Goal: Task Accomplishment & Management: Manage account settings

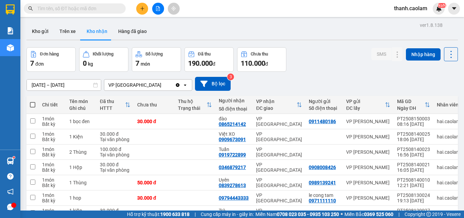
click at [159, 7] on icon "file-add" at bounding box center [158, 8] width 5 height 5
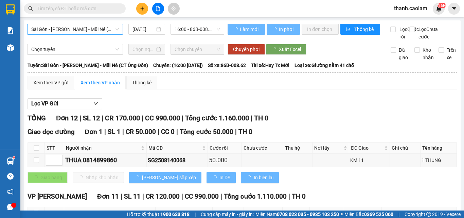
click at [84, 29] on span "Sài Gòn - [PERSON_NAME] - Mũi Né (CT Ông Đồn)" at bounding box center [75, 29] width 88 height 10
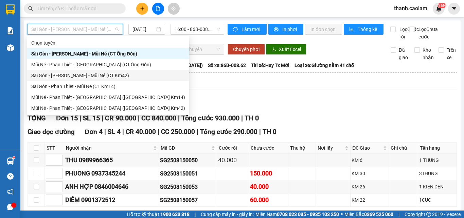
click at [112, 75] on div "Sài Gòn - [PERSON_NAME] - Mũi Né (CT Km42)" at bounding box center [108, 75] width 154 height 7
type input "[DATE]"
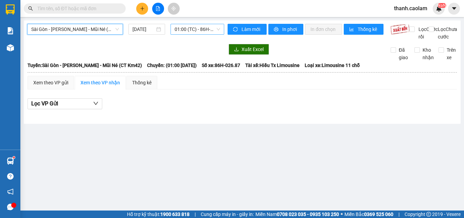
click at [192, 30] on span "01:00 (TC) - 86H-026.87" at bounding box center [198, 29] width 46 height 10
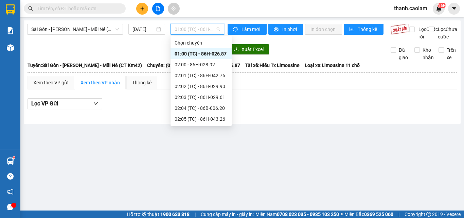
scroll to position [163, 0]
click at [206, 54] on div "12:00 - 86B-013.77" at bounding box center [201, 53] width 53 height 7
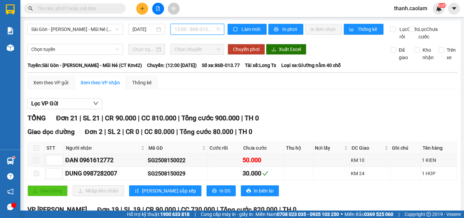
drag, startPoint x: 207, startPoint y: 28, endPoint x: 200, endPoint y: 73, distance: 45.9
click at [207, 28] on span "12:00 - 86B-013.77" at bounding box center [198, 29] width 46 height 10
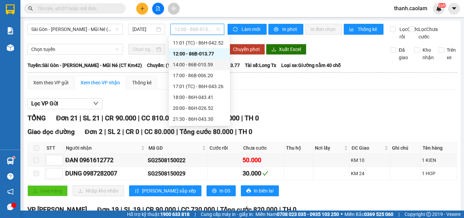
click at [206, 65] on div "14:00 - 86B-010.59" at bounding box center [199, 64] width 53 height 7
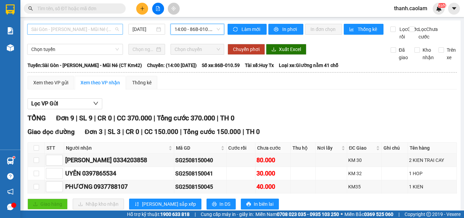
drag, startPoint x: 101, startPoint y: 24, endPoint x: 108, endPoint y: 34, distance: 12.4
click at [101, 24] on div "Sài Gòn - [PERSON_NAME] - Mũi Né (CT Km42)" at bounding box center [75, 29] width 96 height 11
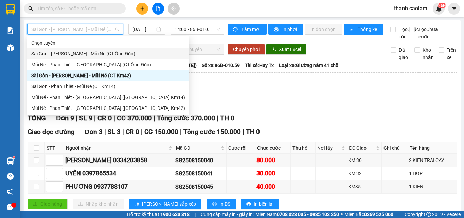
click at [115, 55] on div "Sài Gòn - [PERSON_NAME] - Mũi Né (CT Ông Đồn)" at bounding box center [108, 53] width 154 height 7
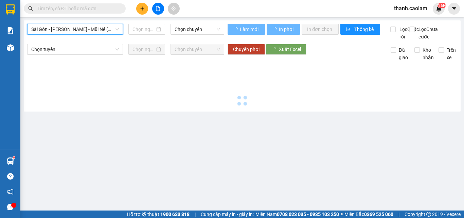
type input "[DATE]"
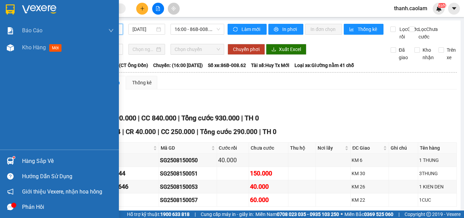
click at [10, 8] on img at bounding box center [10, 9] width 9 height 10
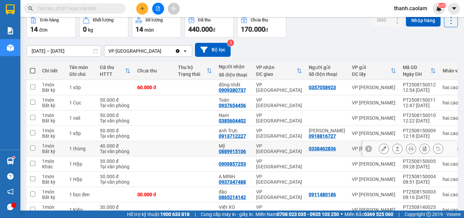
scroll to position [68, 0]
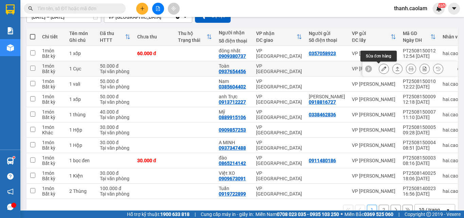
click at [382, 69] on icon at bounding box center [384, 68] width 5 height 5
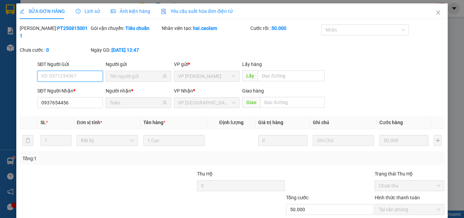
scroll to position [35, 0]
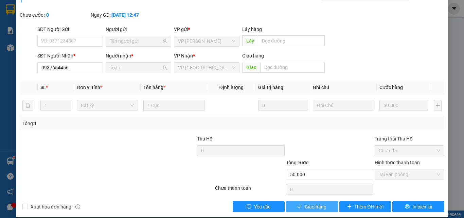
click at [313, 204] on div "SỬA ĐƠN HÀNG Lịch sử Ảnh kiện hàng Yêu cầu xuất hóa đơn điện tử Total Paid Fee …" at bounding box center [232, 92] width 432 height 249
click at [314, 203] on span "Giao hàng" at bounding box center [316, 206] width 22 height 7
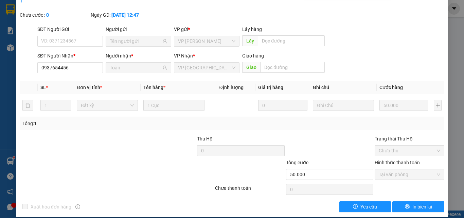
scroll to position [0, 0]
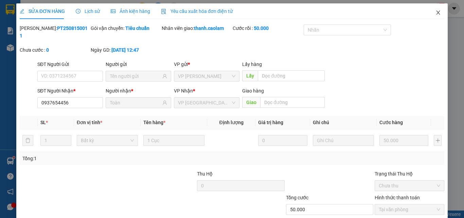
click at [436, 11] on icon "close" at bounding box center [438, 12] width 5 height 5
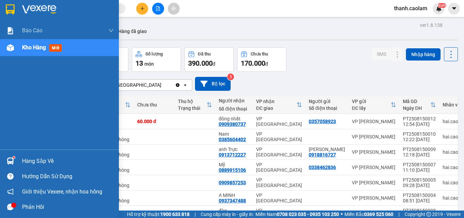
click at [12, 8] on img at bounding box center [10, 9] width 9 height 10
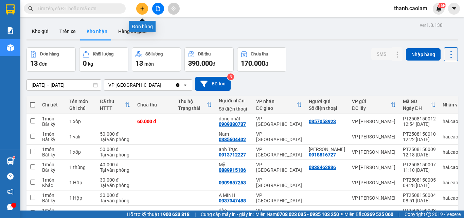
click at [142, 10] on icon "plus" at bounding box center [142, 8] width 0 height 4
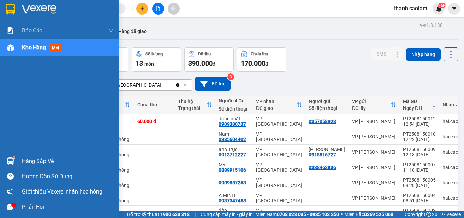
click at [6, 13] on img at bounding box center [10, 9] width 9 height 10
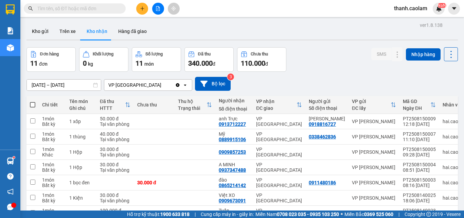
scroll to position [87, 0]
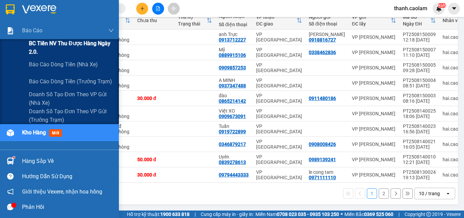
click at [37, 46] on span "BC Tiền NV thu được hàng ngày 2.0." at bounding box center [71, 47] width 85 height 17
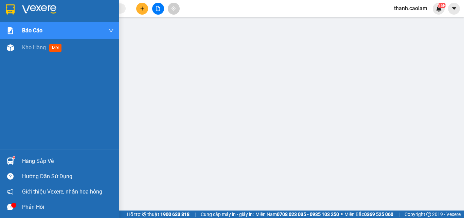
click at [13, 9] on img at bounding box center [10, 9] width 9 height 10
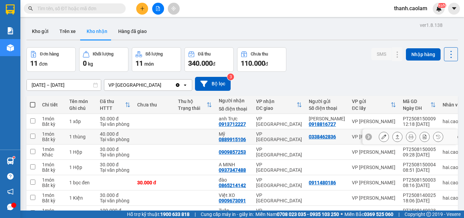
scroll to position [87, 0]
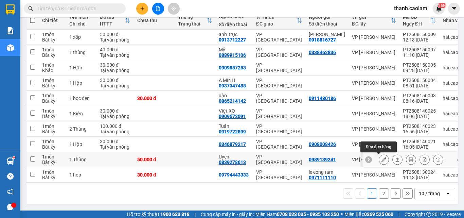
click at [382, 154] on button at bounding box center [384, 160] width 10 height 12
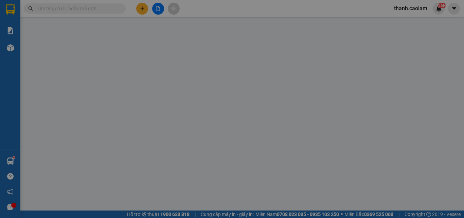
type input "0989139241"
type input "0839278613"
type input "Uyên"
type input "50.000"
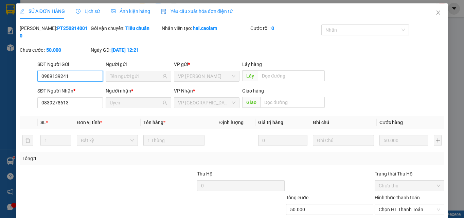
scroll to position [35, 0]
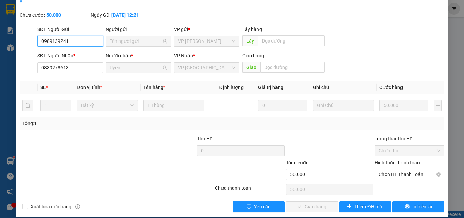
drag, startPoint x: 388, startPoint y: 165, endPoint x: 394, endPoint y: 169, distance: 7.6
click at [388, 169] on span "Chọn HT Thanh Toán" at bounding box center [410, 174] width 62 height 10
drag, startPoint x: 394, startPoint y: 173, endPoint x: 391, endPoint y: 177, distance: 5.2
click at [393, 174] on div "Hình thức thanh toán Chọn HT Thanh Toán" at bounding box center [410, 171] width 70 height 24
click at [391, 183] on div "Chọn HT Thanh Toán" at bounding box center [409, 190] width 71 height 14
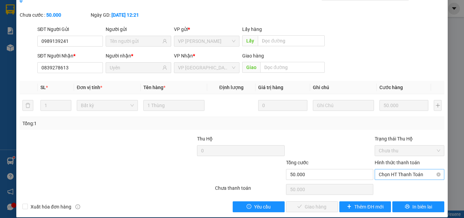
click at [389, 169] on span "Chọn HT Thanh Toán" at bounding box center [410, 174] width 62 height 10
click at [389, 178] on div "Tại văn phòng" at bounding box center [405, 180] width 61 height 7
type input "0"
drag, startPoint x: 311, startPoint y: 201, endPoint x: 381, endPoint y: 157, distance: 82.0
click at [311, 203] on span "Giao hàng" at bounding box center [316, 206] width 22 height 7
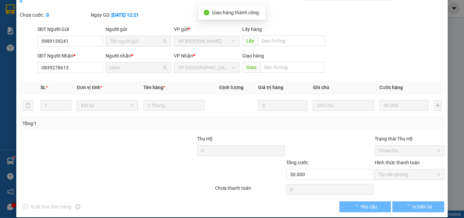
scroll to position [0, 0]
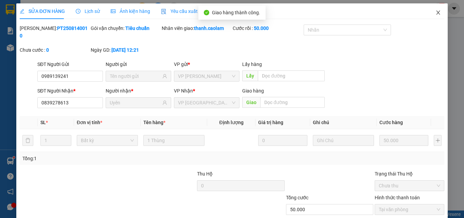
click at [436, 13] on icon "close" at bounding box center [438, 12] width 5 height 5
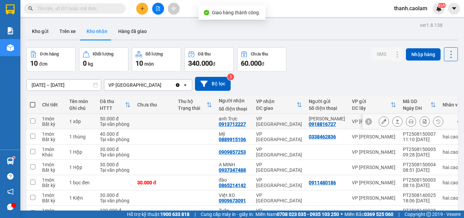
scroll to position [87, 0]
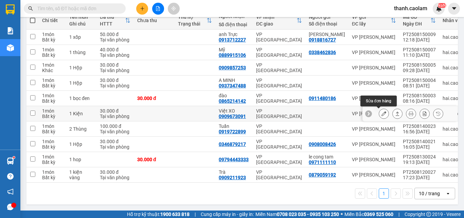
click at [382, 111] on icon at bounding box center [384, 113] width 5 height 5
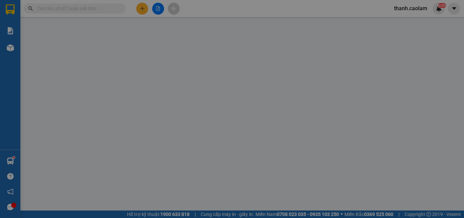
type input "0909673091"
type input "Việt XO"
type input "30.000"
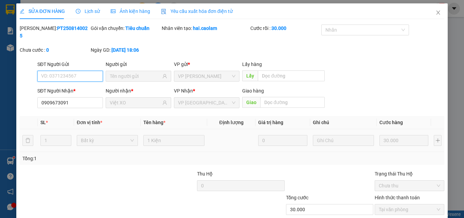
scroll to position [35, 0]
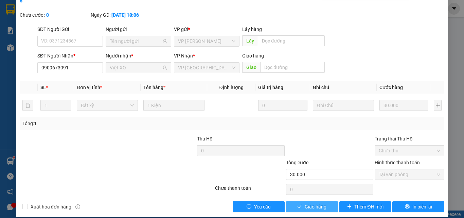
drag, startPoint x: 311, startPoint y: 200, endPoint x: 318, endPoint y: 193, distance: 10.3
click at [313, 203] on span "Giao hàng" at bounding box center [316, 206] width 22 height 7
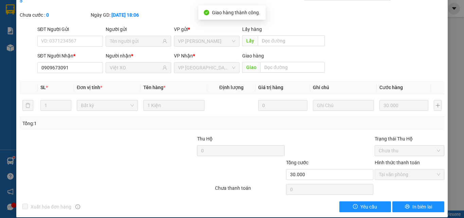
scroll to position [0, 0]
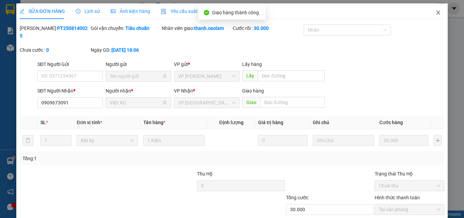
click at [432, 8] on span "Close" at bounding box center [438, 12] width 19 height 19
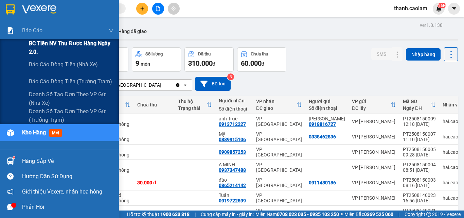
click at [44, 50] on span "BC Tiền NV thu được hàng ngày 2.0." at bounding box center [71, 47] width 85 height 17
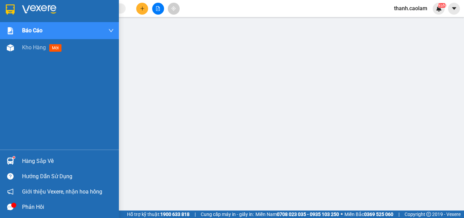
click at [6, 4] on div at bounding box center [10, 9] width 12 height 12
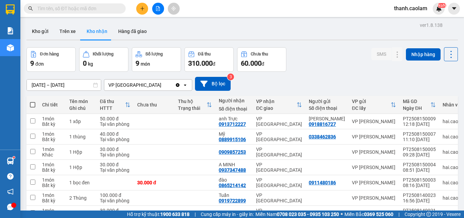
click at [148, 7] on button at bounding box center [142, 9] width 12 height 12
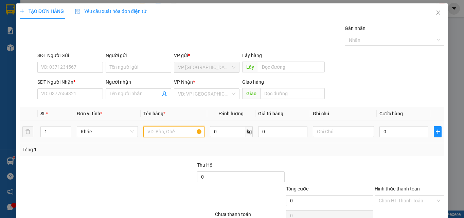
click at [160, 133] on input "text" at bounding box center [173, 131] width 61 height 11
type input "1 CUON"
type input "3"
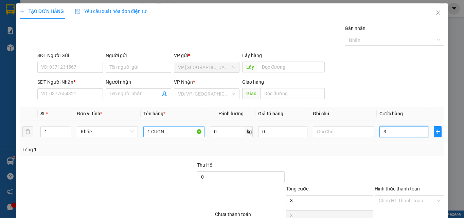
type input "30"
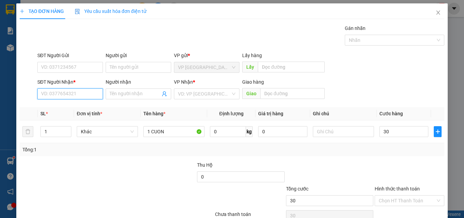
type input "30.000"
click at [74, 92] on input "SĐT Người Nhận *" at bounding box center [70, 93] width 66 height 11
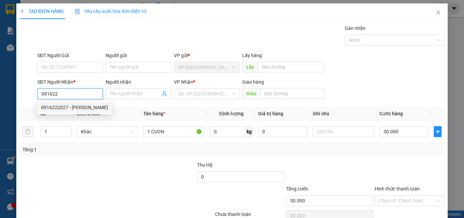
click at [85, 106] on div "0916222027 - [PERSON_NAME]" at bounding box center [74, 107] width 67 height 7
type input "0916222027"
type input "[PERSON_NAME]"
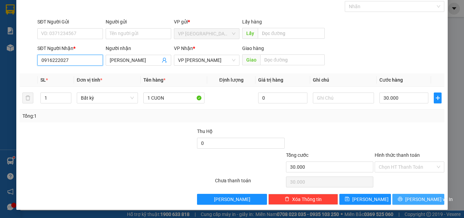
type input "0916222027"
click at [415, 201] on span "[PERSON_NAME] và In" at bounding box center [430, 198] width 48 height 7
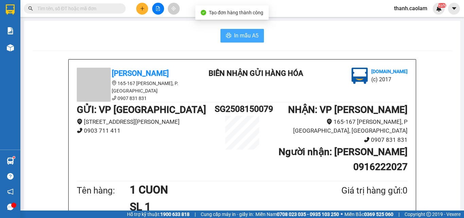
click at [244, 34] on span "In mẫu A5" at bounding box center [246, 35] width 24 height 8
click at [344, 184] on div "Giá trị hàng gửi: 0" at bounding box center [358, 191] width 99 height 14
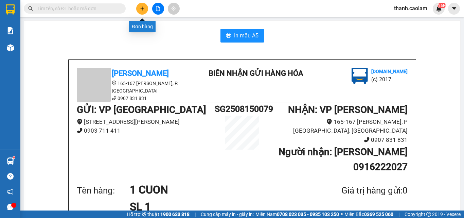
click at [147, 10] on button at bounding box center [142, 9] width 12 height 12
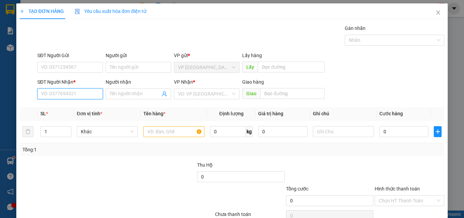
click at [80, 94] on input "SĐT Người Nhận *" at bounding box center [70, 93] width 66 height 11
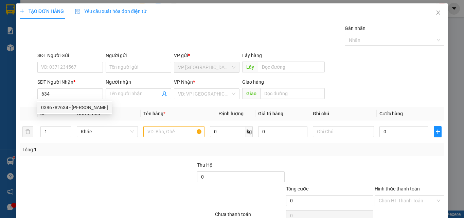
click at [87, 114] on div "0386782634 0386782634 - [PERSON_NAME]" at bounding box center [74, 108] width 75 height 14
click at [88, 107] on th "Đơn vị tính *" at bounding box center [107, 113] width 67 height 13
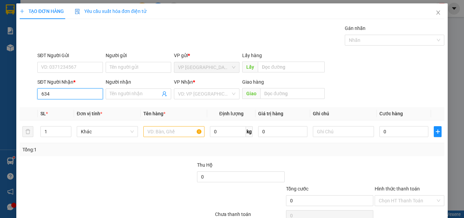
drag, startPoint x: 88, startPoint y: 94, endPoint x: 89, endPoint y: 99, distance: 4.9
click at [89, 94] on input "634" at bounding box center [70, 93] width 66 height 11
click at [88, 107] on div "0386782634 - [PERSON_NAME]" at bounding box center [74, 107] width 67 height 7
type input "0386782634"
type input "[PERSON_NAME]"
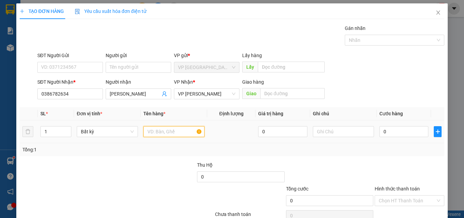
click at [172, 130] on input "text" at bounding box center [173, 131] width 61 height 11
type input "1 KIEN"
click at [403, 134] on input "0" at bounding box center [404, 131] width 49 height 11
type input "3"
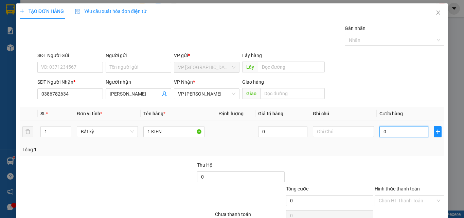
type input "3"
type input "30"
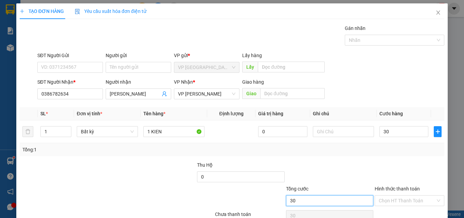
type input "30.000"
click at [367, 200] on input "30.000" at bounding box center [329, 200] width 87 height 11
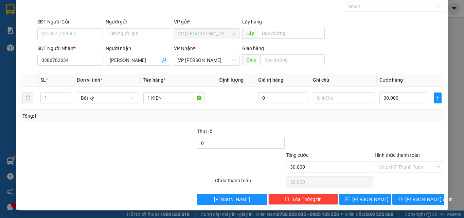
drag, startPoint x: 408, startPoint y: 191, endPoint x: 409, endPoint y: 196, distance: 5.2
click at [408, 193] on div "Transit Pickup Surcharge Ids Transit Deliver Surcharge Ids Transit Deliver Surc…" at bounding box center [232, 98] width 425 height 214
click at [410, 196] on span "[PERSON_NAME] và In" at bounding box center [430, 198] width 48 height 7
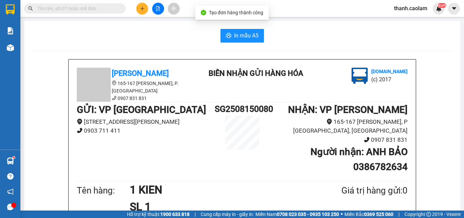
drag, startPoint x: 246, startPoint y: 20, endPoint x: 245, endPoint y: 25, distance: 6.0
click at [245, 22] on main "In mẫu A5 CAO LÂM 165-167 [PERSON_NAME], P. [GEOGRAPHIC_DATA] 0907 831 831 BIÊN…" at bounding box center [232, 105] width 464 height 210
click at [245, 37] on span "In mẫu A5" at bounding box center [246, 35] width 24 height 8
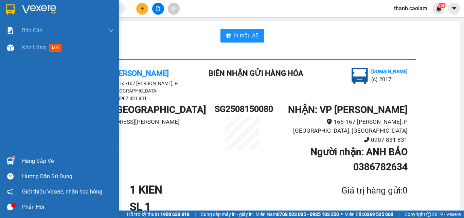
drag, startPoint x: 14, startPoint y: 8, endPoint x: 16, endPoint y: 1, distance: 7.2
click at [14, 8] on img at bounding box center [10, 9] width 9 height 10
click at [9, 10] on img at bounding box center [10, 9] width 9 height 10
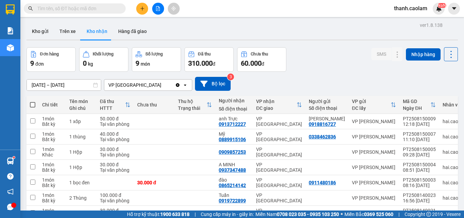
click at [149, 8] on div at bounding box center [158, 9] width 51 height 12
click at [143, 8] on button at bounding box center [142, 9] width 12 height 12
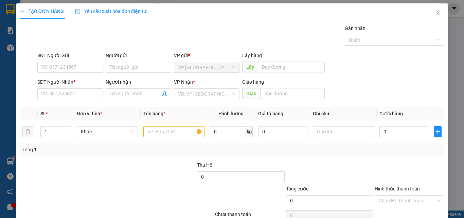
click at [86, 87] on div "SĐT Người Nhận *" at bounding box center [70, 83] width 66 height 10
click at [87, 95] on input "SĐT Người Nhận *" at bounding box center [70, 93] width 66 height 11
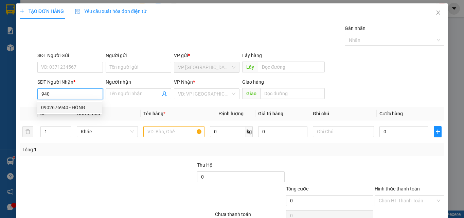
click at [80, 105] on div "0902676940 - HỒNG" at bounding box center [69, 107] width 57 height 7
type input "0902676940"
type input "HỒNG"
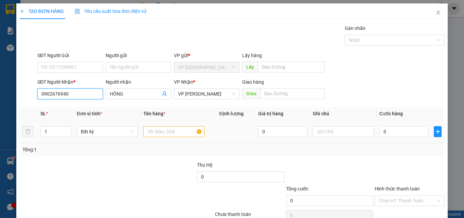
type input "0902676940"
click at [174, 129] on input "text" at bounding box center [173, 131] width 61 height 11
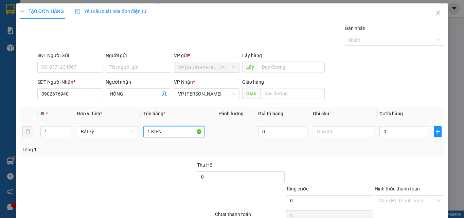
type input "1 KIEN"
type input "3"
type input "30"
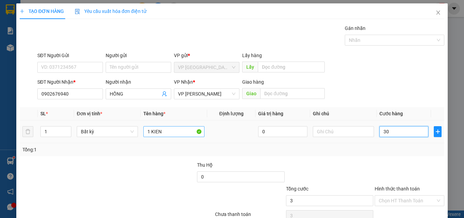
type input "30"
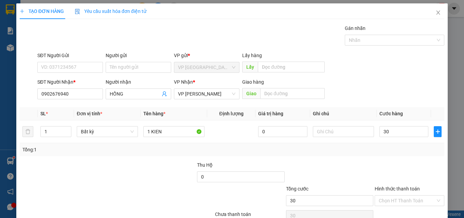
type input "30.000"
click at [348, 167] on div at bounding box center [330, 173] width 89 height 24
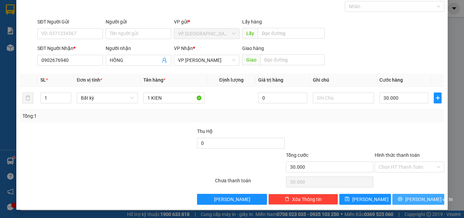
drag, startPoint x: 414, startPoint y: 198, endPoint x: 412, endPoint y: 195, distance: 3.6
click at [414, 198] on span "[PERSON_NAME] và In" at bounding box center [430, 198] width 48 height 7
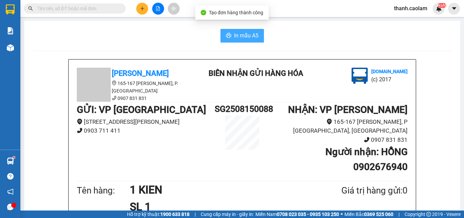
click at [256, 36] on span "In mẫu A5" at bounding box center [246, 35] width 24 height 8
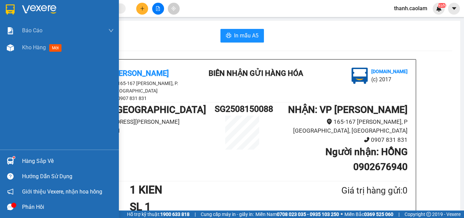
click at [10, 7] on img at bounding box center [10, 9] width 9 height 10
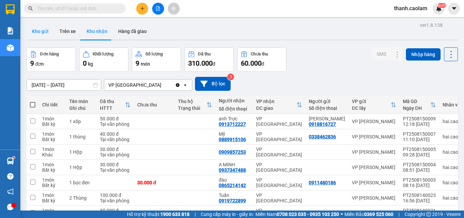
click at [45, 33] on button "Kho gửi" at bounding box center [41, 31] width 28 height 16
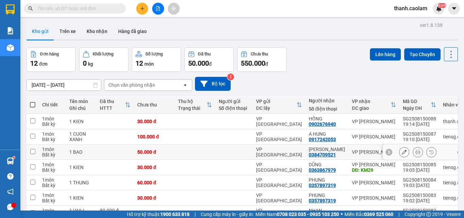
scroll to position [87, 0]
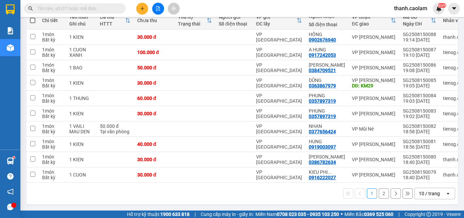
click at [379, 195] on button "2" at bounding box center [384, 193] width 10 height 10
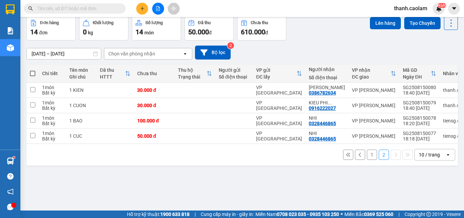
scroll to position [0, 0]
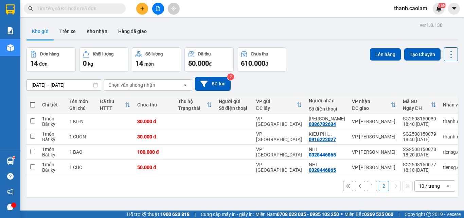
click at [367, 187] on button "1" at bounding box center [372, 186] width 10 height 10
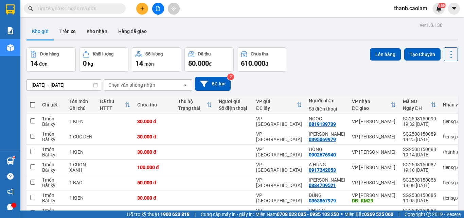
click at [31, 103] on span at bounding box center [32, 104] width 5 height 5
click at [33, 101] on input "checkbox" at bounding box center [33, 101] width 0 height 0
checkbox input "true"
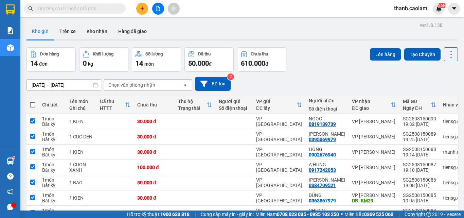
checkbox input "true"
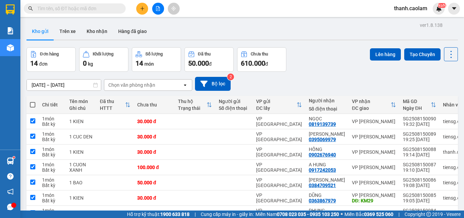
checkbox input "true"
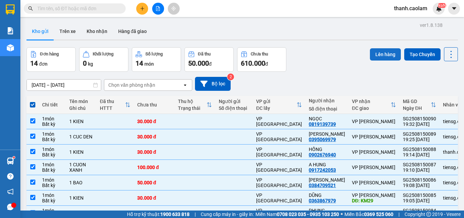
click at [375, 50] on button "Lên hàng" at bounding box center [385, 54] width 31 height 12
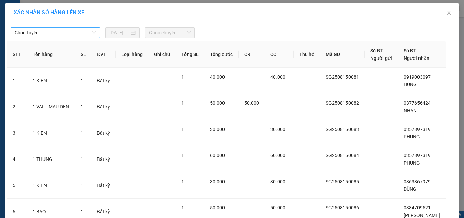
click at [72, 33] on span "Chọn tuyến" at bounding box center [55, 33] width 81 height 10
click at [84, 36] on span "Chọn tuyến" at bounding box center [55, 33] width 81 height 10
drag, startPoint x: 66, startPoint y: 19, endPoint x: 71, endPoint y: 24, distance: 7.7
click at [66, 19] on div "XÁC NHẬN SỐ HÀNG LÊN XE" at bounding box center [231, 12] width 453 height 19
click at [69, 29] on span "Chọn tuyến" at bounding box center [55, 33] width 81 height 10
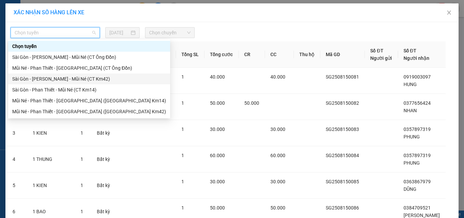
click at [96, 78] on div "Sài Gòn - [PERSON_NAME] - Mũi Né (CT Km42)" at bounding box center [89, 78] width 154 height 7
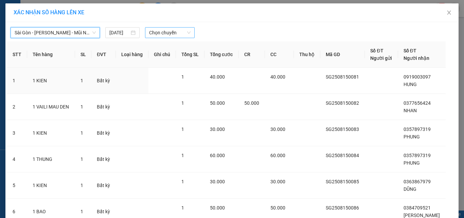
click at [168, 30] on span "Chọn chuyến" at bounding box center [170, 33] width 42 height 10
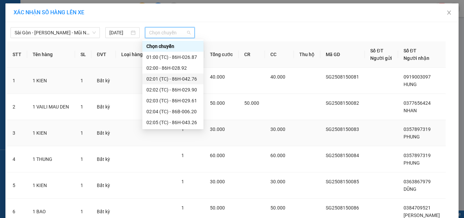
scroll to position [163, 0]
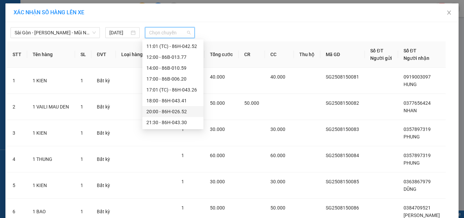
click at [181, 112] on div "20:00 - 86H-026.52" at bounding box center [173, 111] width 53 height 7
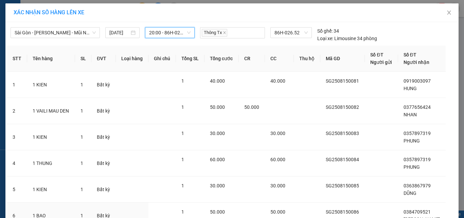
scroll to position [165, 0]
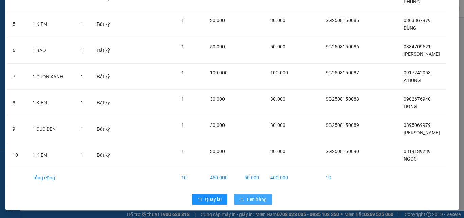
click at [258, 199] on span "Lên hàng" at bounding box center [257, 198] width 20 height 7
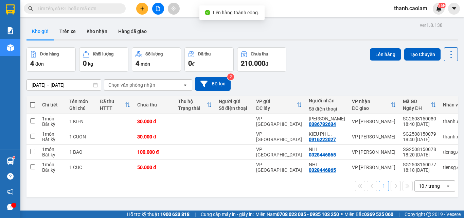
click at [32, 103] on span at bounding box center [32, 104] width 5 height 5
click at [33, 101] on input "checkbox" at bounding box center [33, 101] width 0 height 0
checkbox input "true"
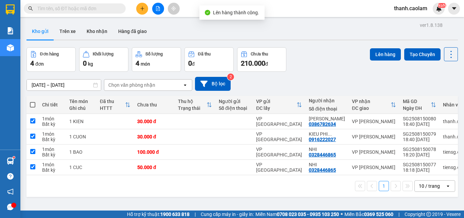
checkbox input "true"
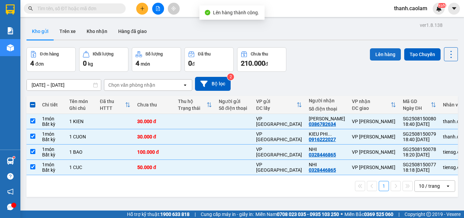
click at [371, 54] on button "Lên hàng" at bounding box center [385, 54] width 31 height 12
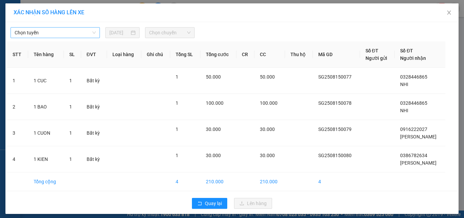
click at [69, 38] on div "Chọn tuyến [DATE] Chọn chuyến STT Tên hàng SL ĐVT Loại hàng Ghi chú Tổng SL Tổn…" at bounding box center [231, 118] width 453 height 192
click at [79, 35] on span "Chọn tuyến" at bounding box center [55, 33] width 81 height 10
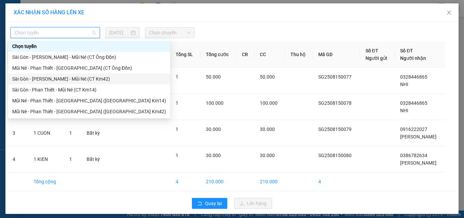
click at [92, 80] on div "Sài Gòn - [PERSON_NAME] - Mũi Né (CT Km42)" at bounding box center [89, 78] width 154 height 7
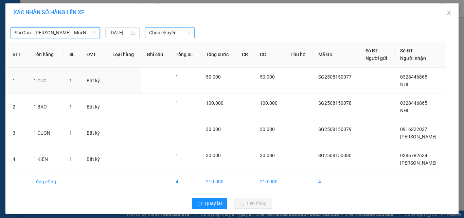
click at [171, 36] on span "Chọn chuyến" at bounding box center [170, 33] width 42 height 10
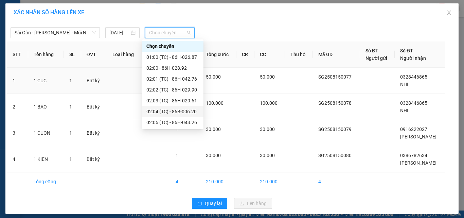
scroll to position [163, 0]
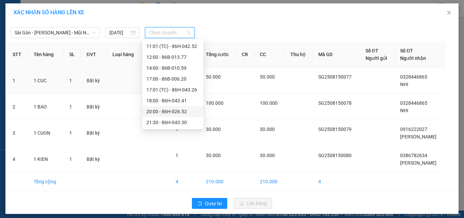
click at [178, 109] on div "20:00 - 86H-026.52" at bounding box center [173, 111] width 53 height 7
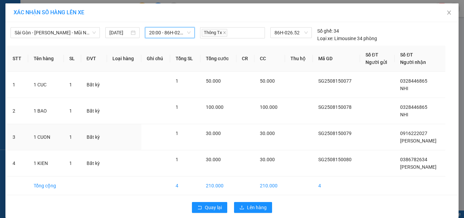
scroll to position [8, 0]
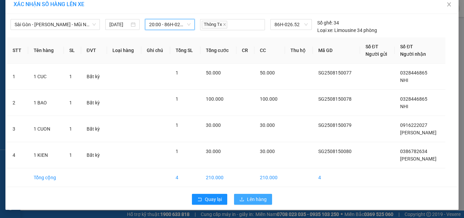
click at [253, 204] on button "Lên hàng" at bounding box center [253, 199] width 38 height 11
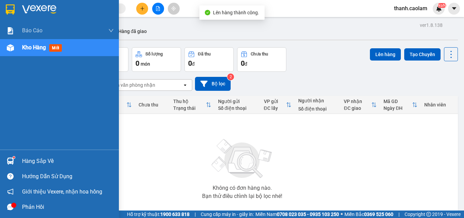
click at [6, 12] on img at bounding box center [10, 9] width 9 height 10
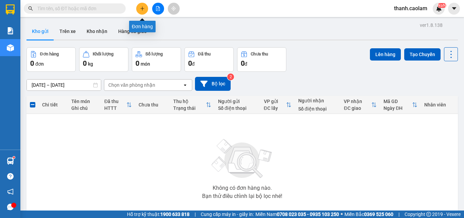
click at [143, 7] on icon "plus" at bounding box center [142, 8] width 5 height 5
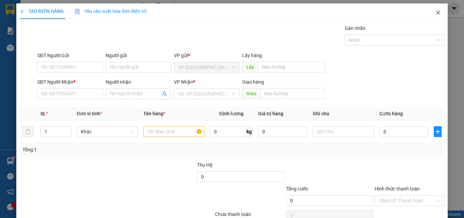
click at [436, 12] on icon "close" at bounding box center [438, 12] width 5 height 5
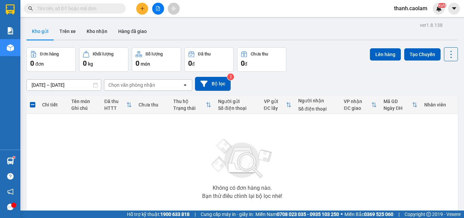
click at [162, 9] on button at bounding box center [158, 9] width 12 height 12
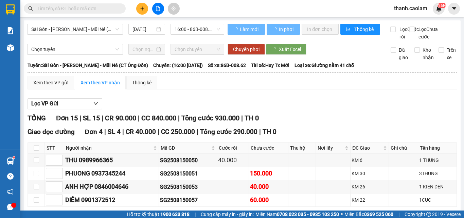
click at [98, 26] on span "Sài Gòn - [PERSON_NAME] - Mũi Né (CT Ông Đồn)" at bounding box center [75, 29] width 88 height 10
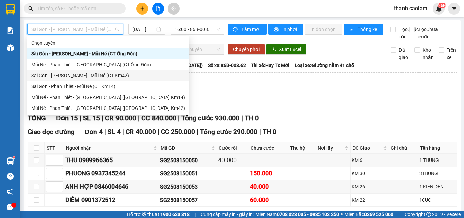
click at [116, 74] on div "Sài Gòn - [PERSON_NAME] - Mũi Né (CT Km42)" at bounding box center [108, 75] width 154 height 7
type input "[DATE]"
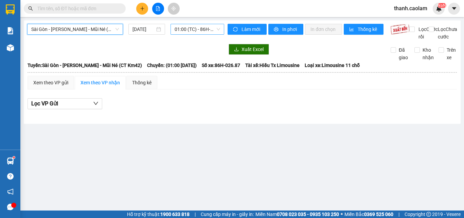
click at [184, 30] on span "01:00 (TC) - 86H-026.87" at bounding box center [198, 29] width 46 height 10
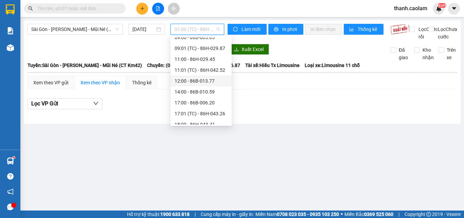
scroll to position [163, 0]
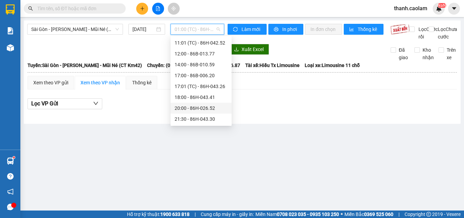
click at [205, 107] on div "20:00 - 86H-026.52" at bounding box center [201, 107] width 53 height 7
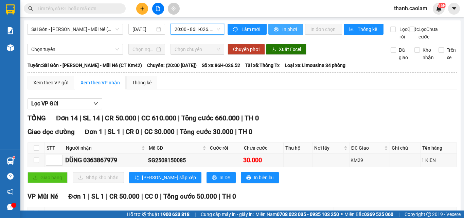
click at [279, 29] on button "In phơi" at bounding box center [286, 29] width 35 height 11
click at [251, 107] on div "Lọc VP Gửi" at bounding box center [243, 103] width 430 height 11
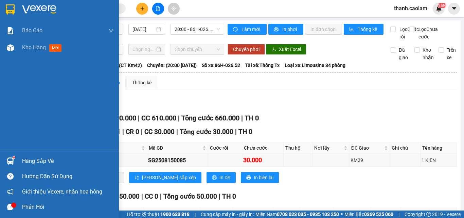
click at [12, 9] on img at bounding box center [10, 9] width 9 height 10
